Goal: Find specific page/section: Find specific page/section

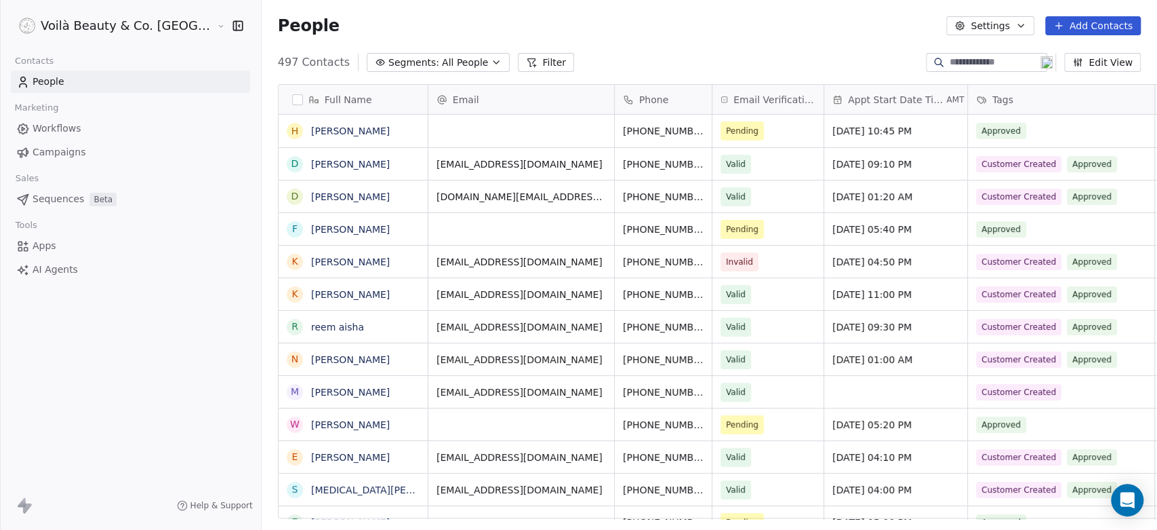
scroll to position [454, 944]
click at [100, 22] on html "Voilà Beauty & Co. Lounge Contacts People Marketing Workflows Campaigns Sales S…" at bounding box center [578, 265] width 1157 height 530
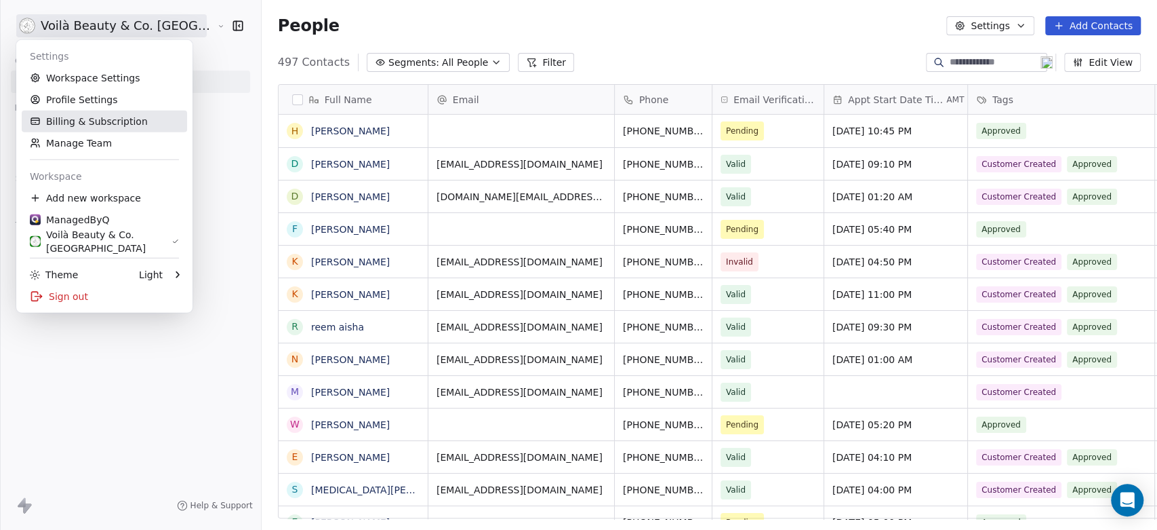
click at [92, 122] on link "Billing & Subscription" at bounding box center [104, 122] width 165 height 22
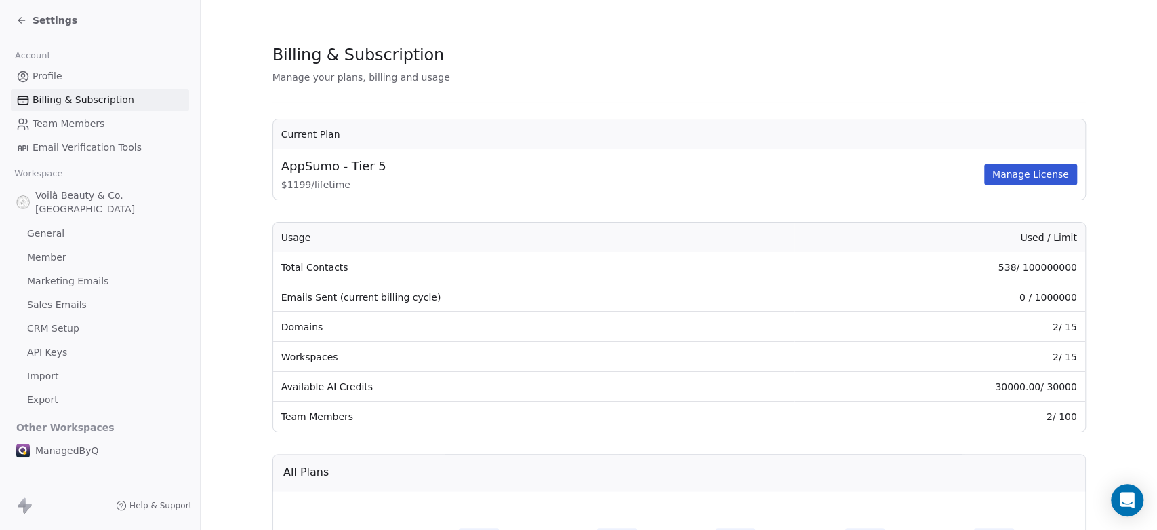
click at [24, 20] on icon at bounding box center [21, 20] width 11 height 11
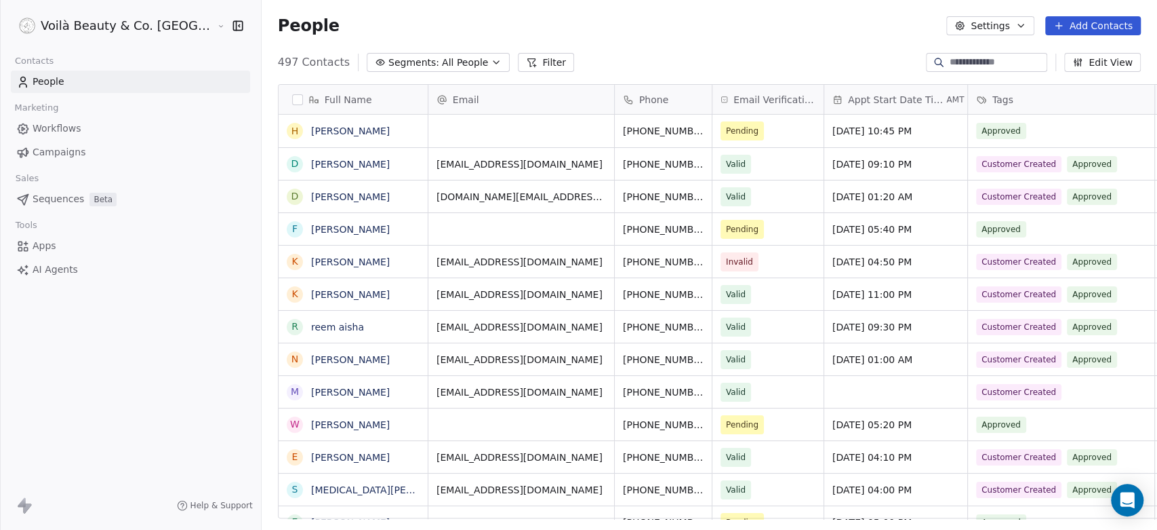
scroll to position [454, 944]
click at [96, 22] on html "Voilà Beauty & Co. Lounge Contacts People Marketing Workflows Campaigns Sales S…" at bounding box center [578, 265] width 1157 height 530
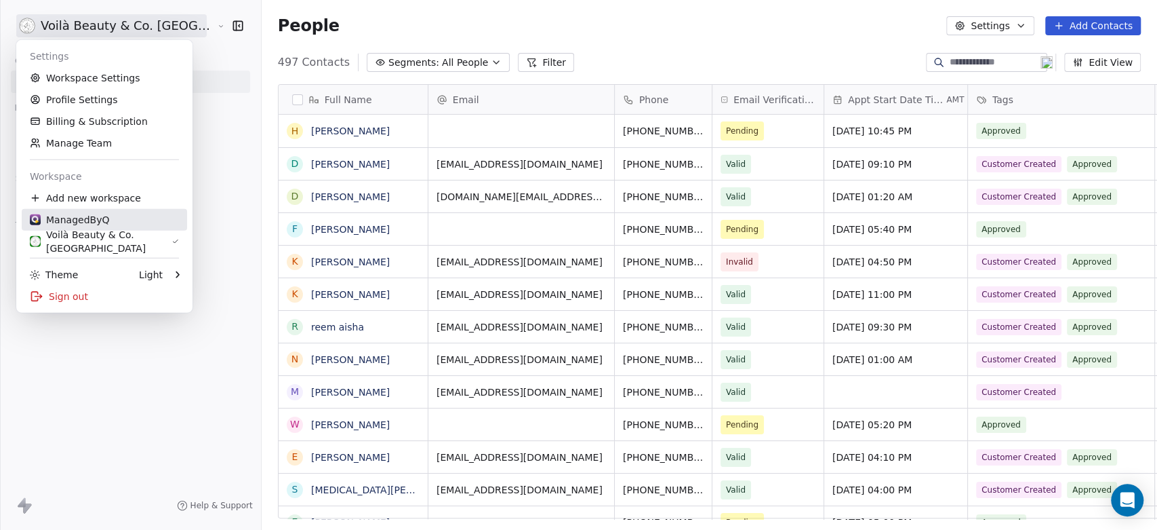
click at [82, 217] on div "ManagedByQ" at bounding box center [69, 220] width 79 height 14
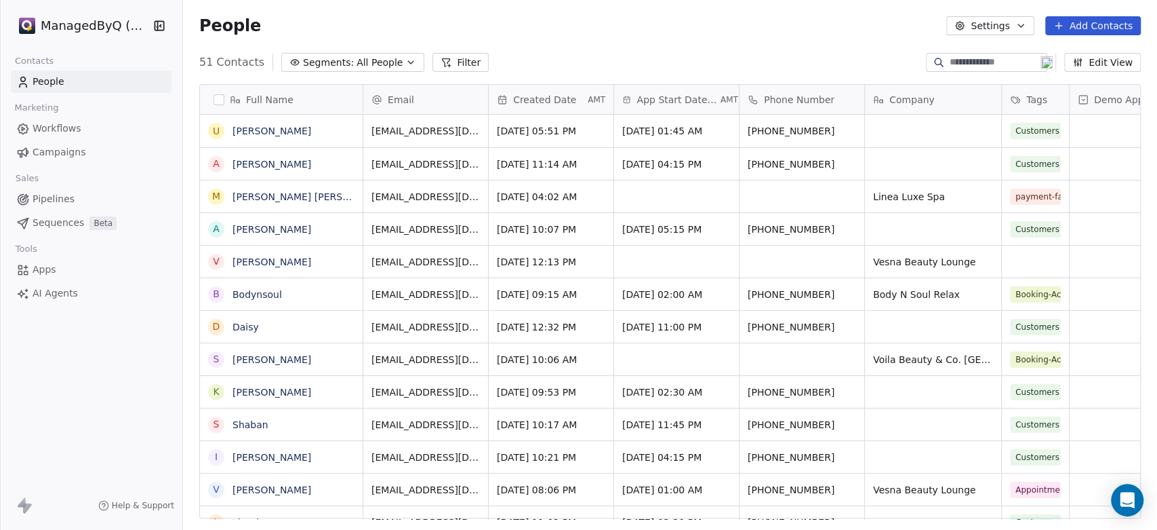
scroll to position [454, 963]
click at [357, 63] on span "All People" at bounding box center [380, 63] width 46 height 14
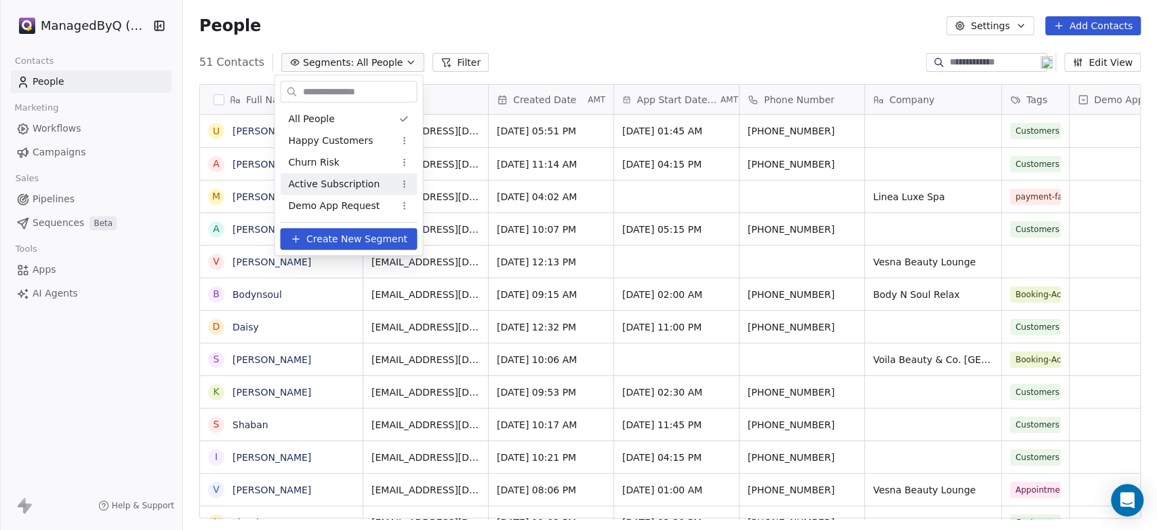
click at [320, 185] on span "Active Subscription" at bounding box center [334, 184] width 92 height 14
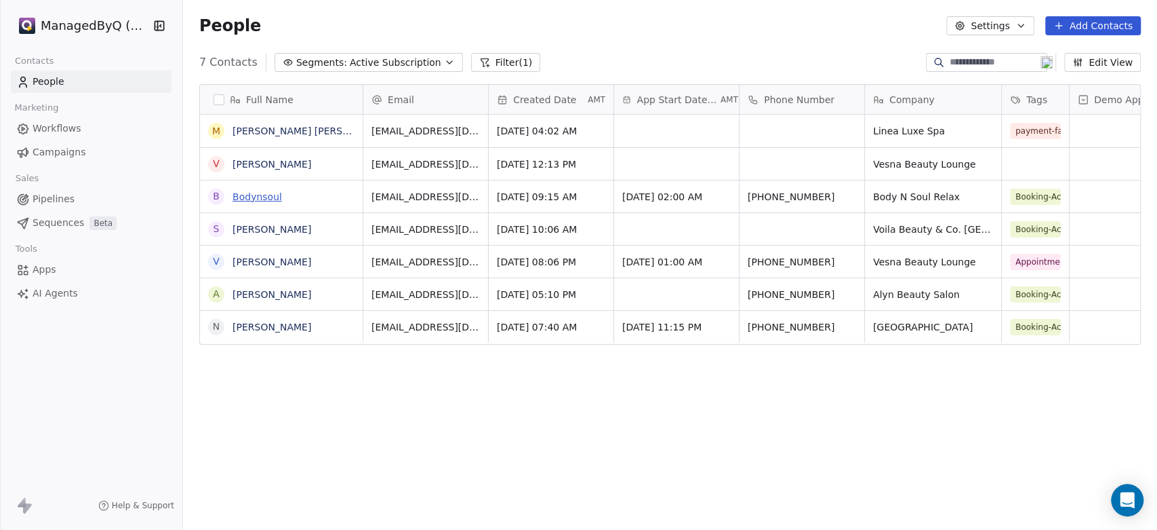
click at [259, 191] on link "Bodynsoul" at bounding box center [257, 196] width 49 height 11
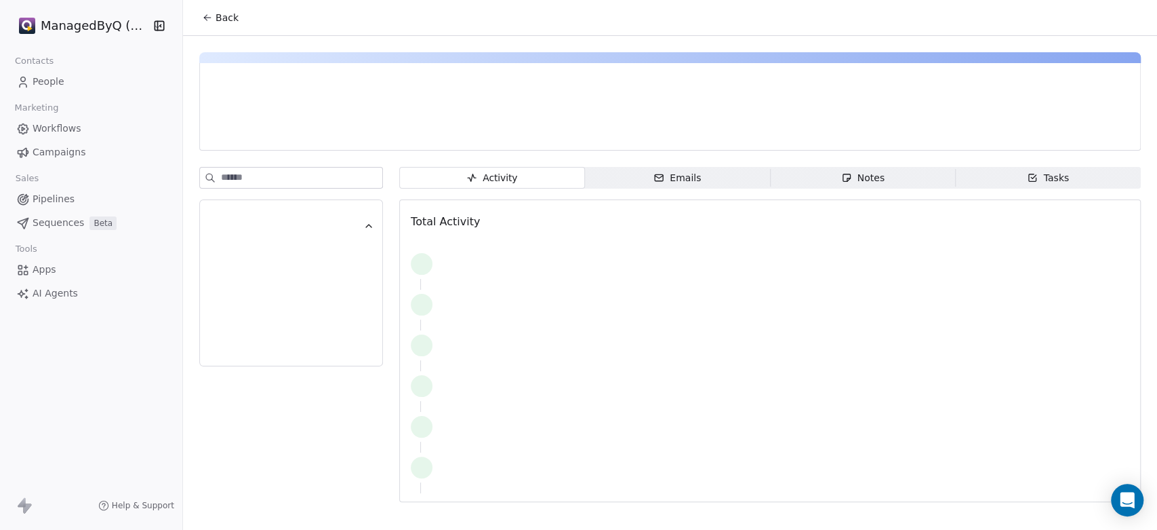
click at [713, 176] on span "Emails Emails" at bounding box center [678, 178] width 186 height 22
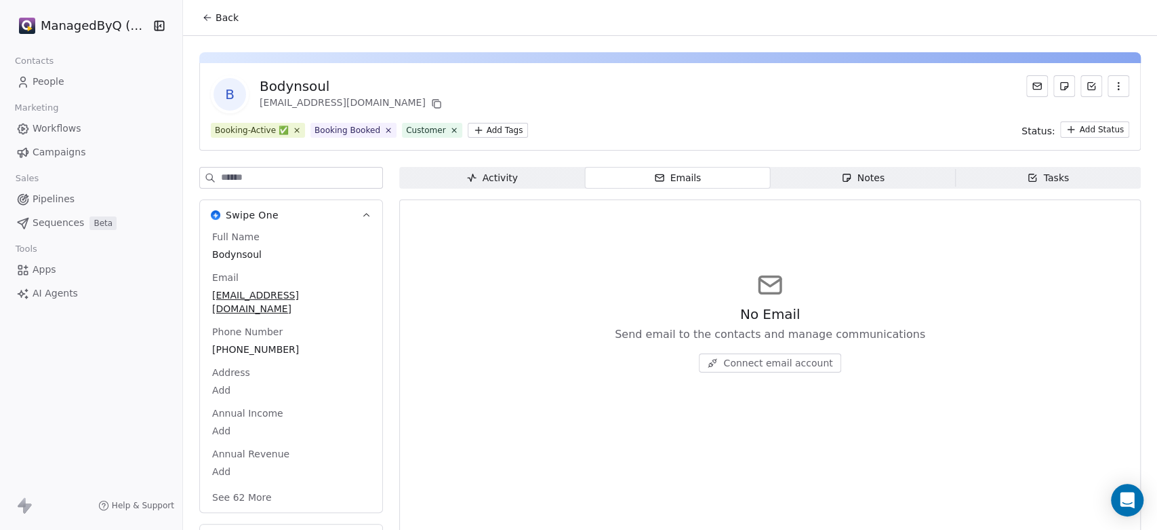
click at [526, 183] on span "Activity Activity" at bounding box center [492, 178] width 186 height 22
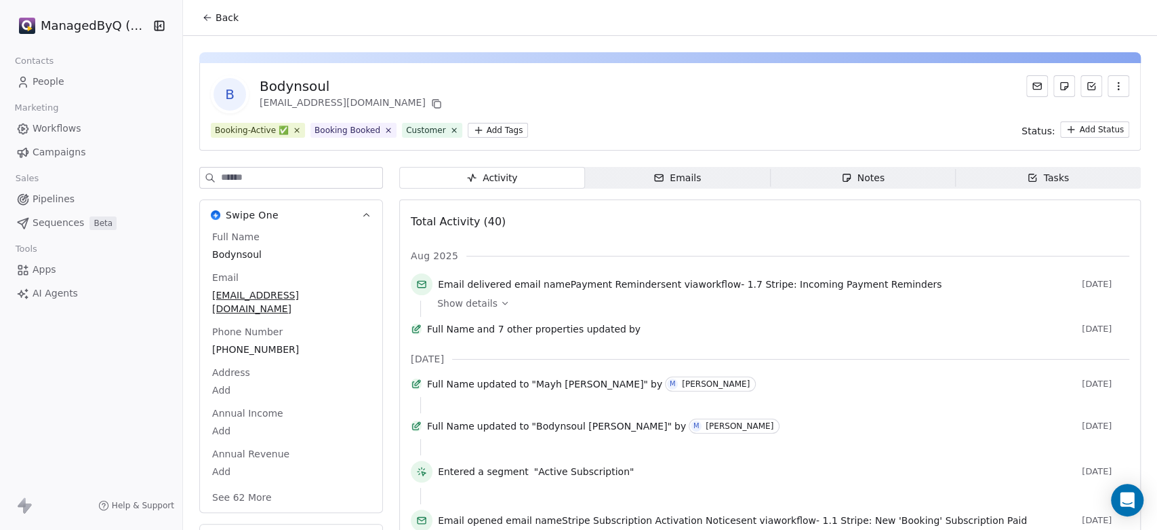
click at [500, 300] on icon at bounding box center [504, 302] width 9 height 9
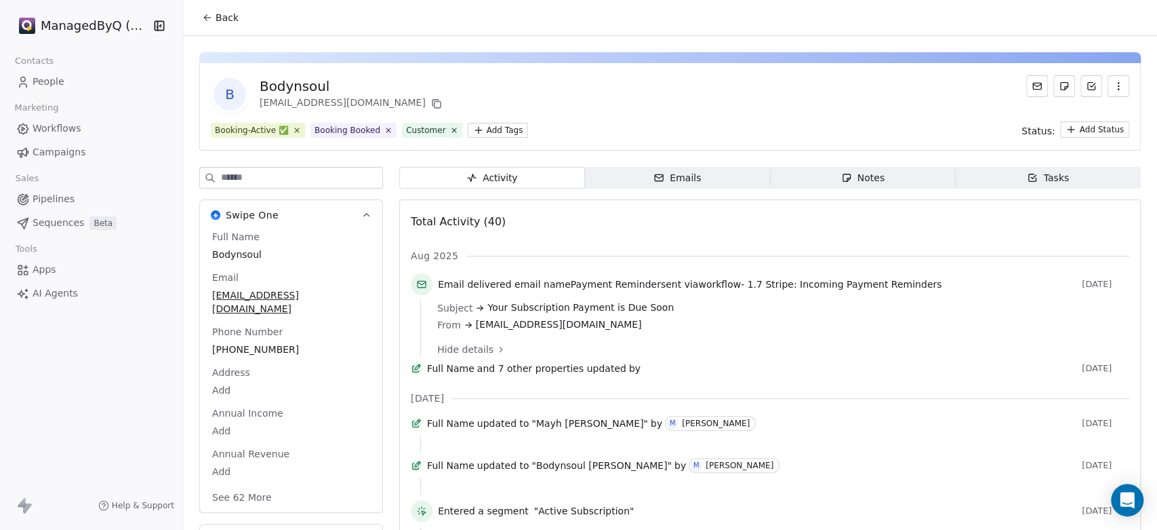
click at [60, 81] on span "People" at bounding box center [49, 82] width 32 height 14
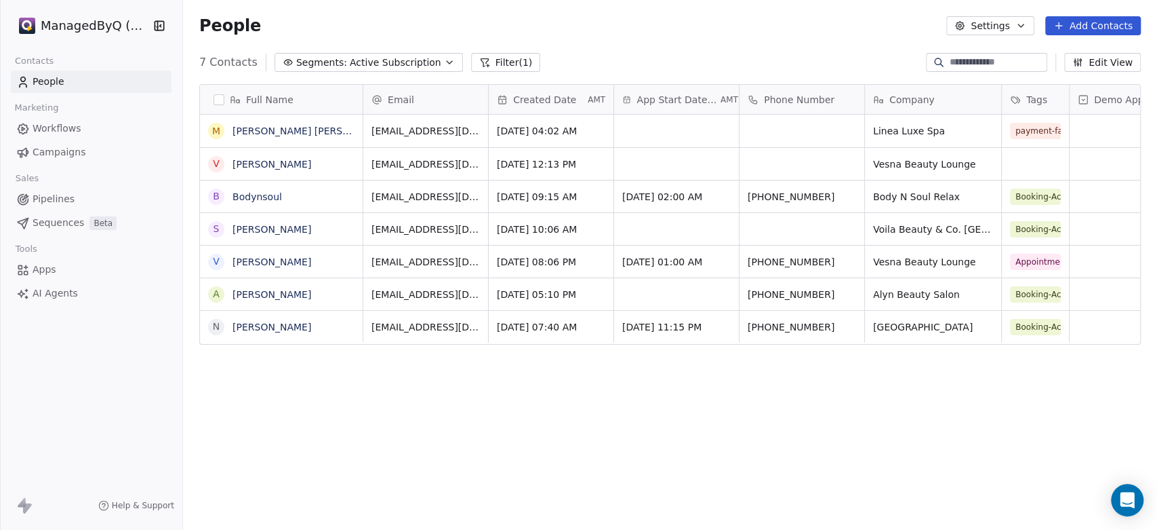
scroll to position [454, 963]
